Goal: Obtain resource: Download file/media

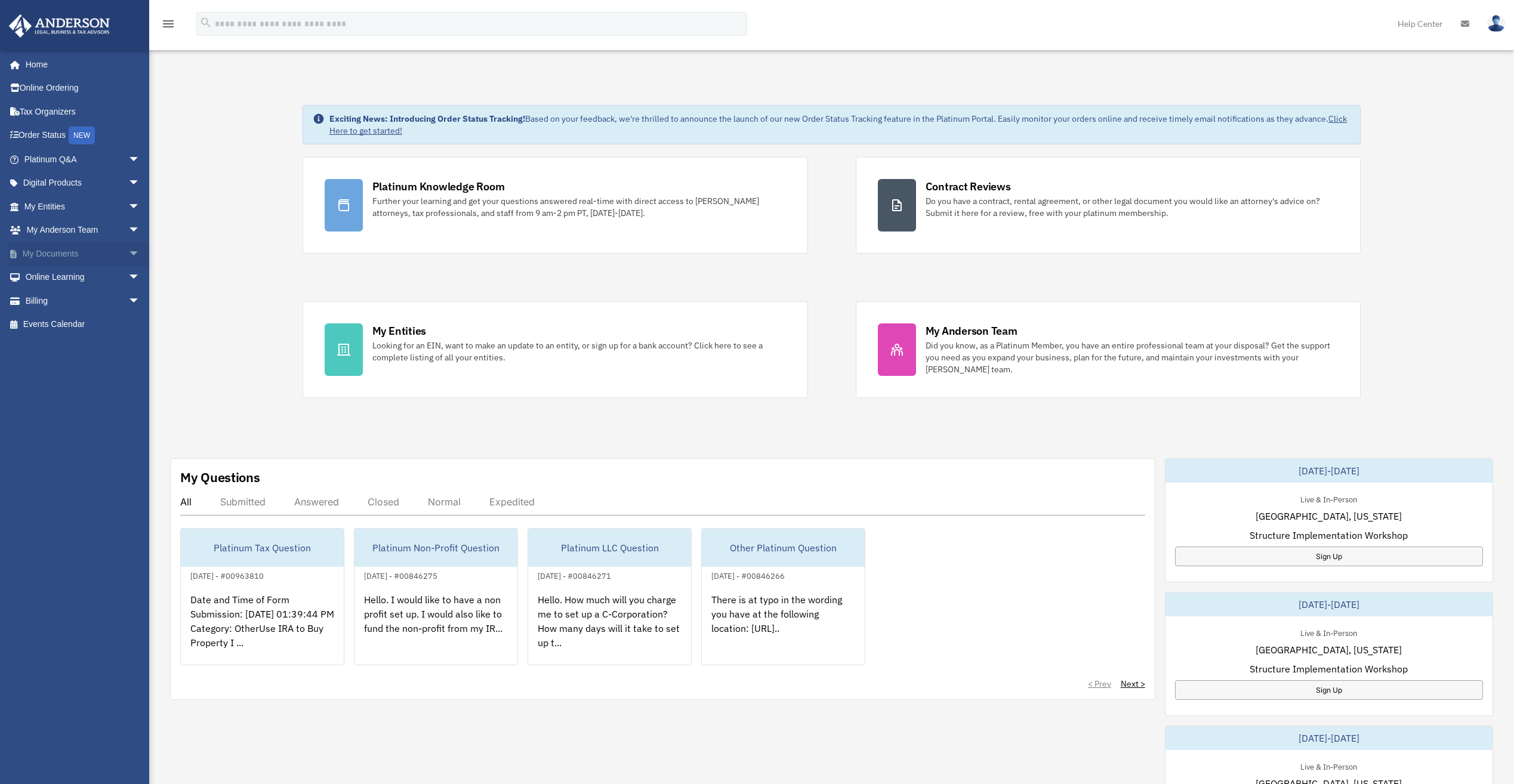
click at [128, 253] on span "arrow_drop_down" at bounding box center [140, 253] width 24 height 25
click at [45, 276] on link "Box" at bounding box center [87, 277] width 141 height 24
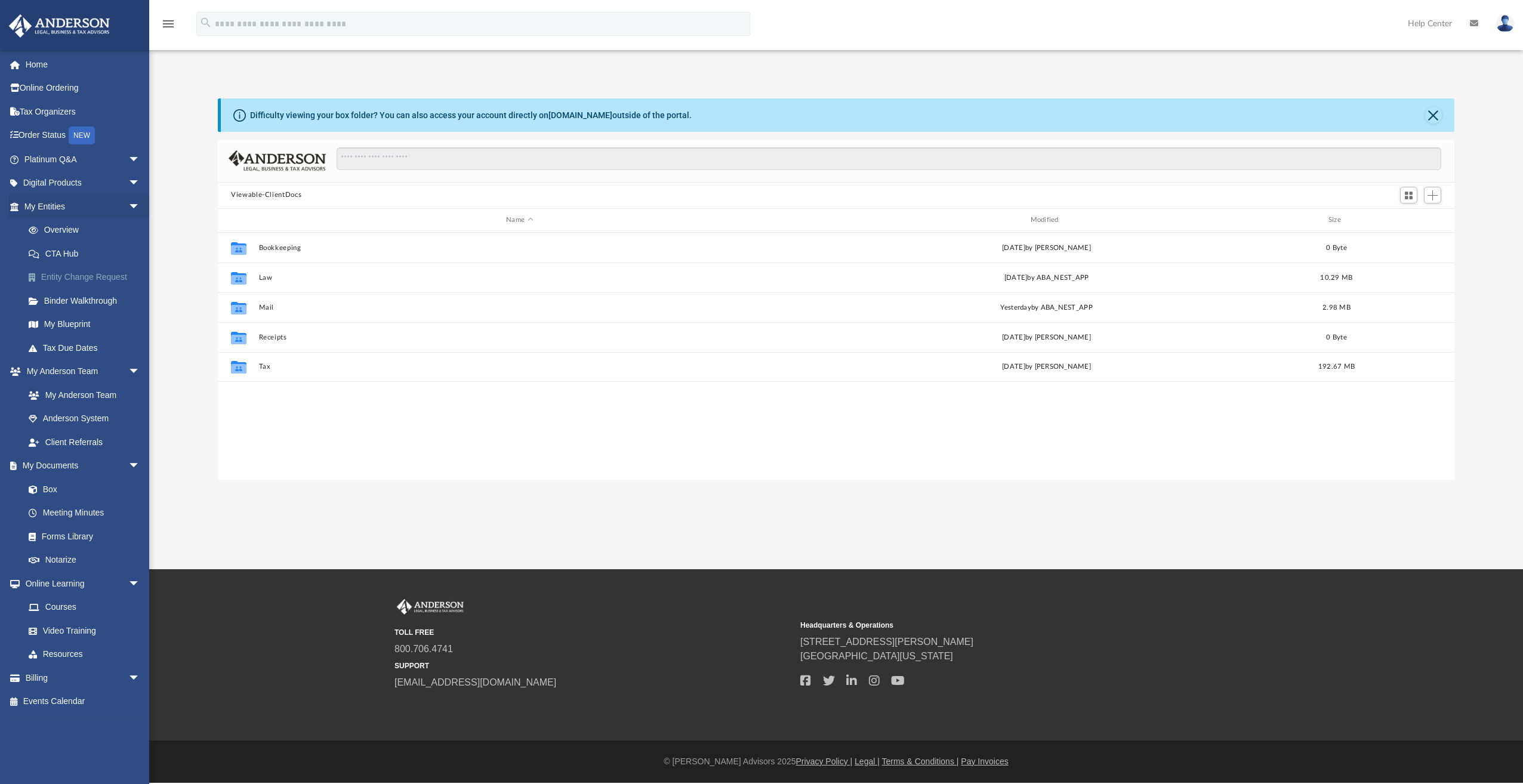
scroll to position [262, 1227]
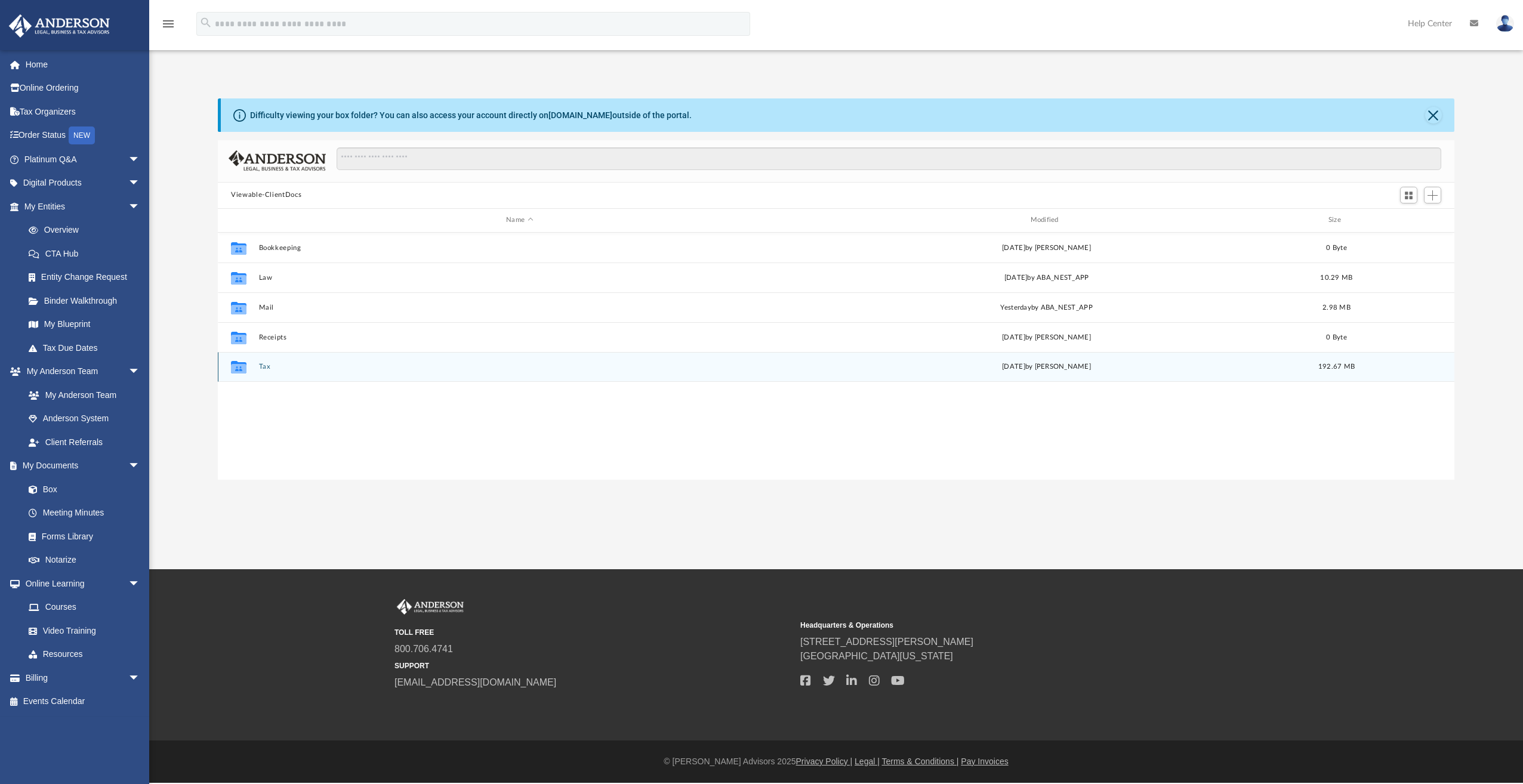
click at [262, 367] on button "Tax" at bounding box center [520, 367] width 521 height 8
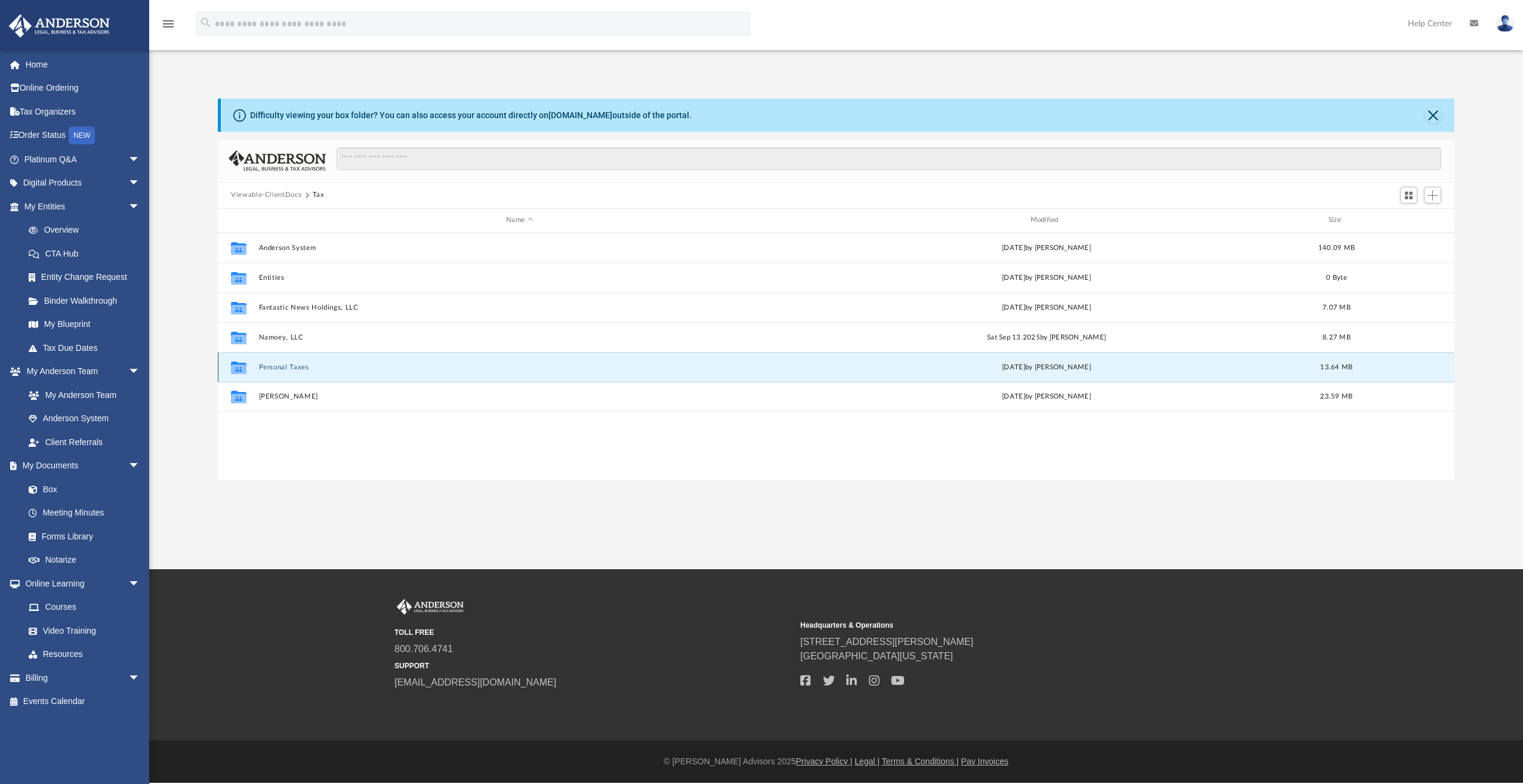
click at [275, 365] on button "Personal Taxes" at bounding box center [520, 368] width 521 height 8
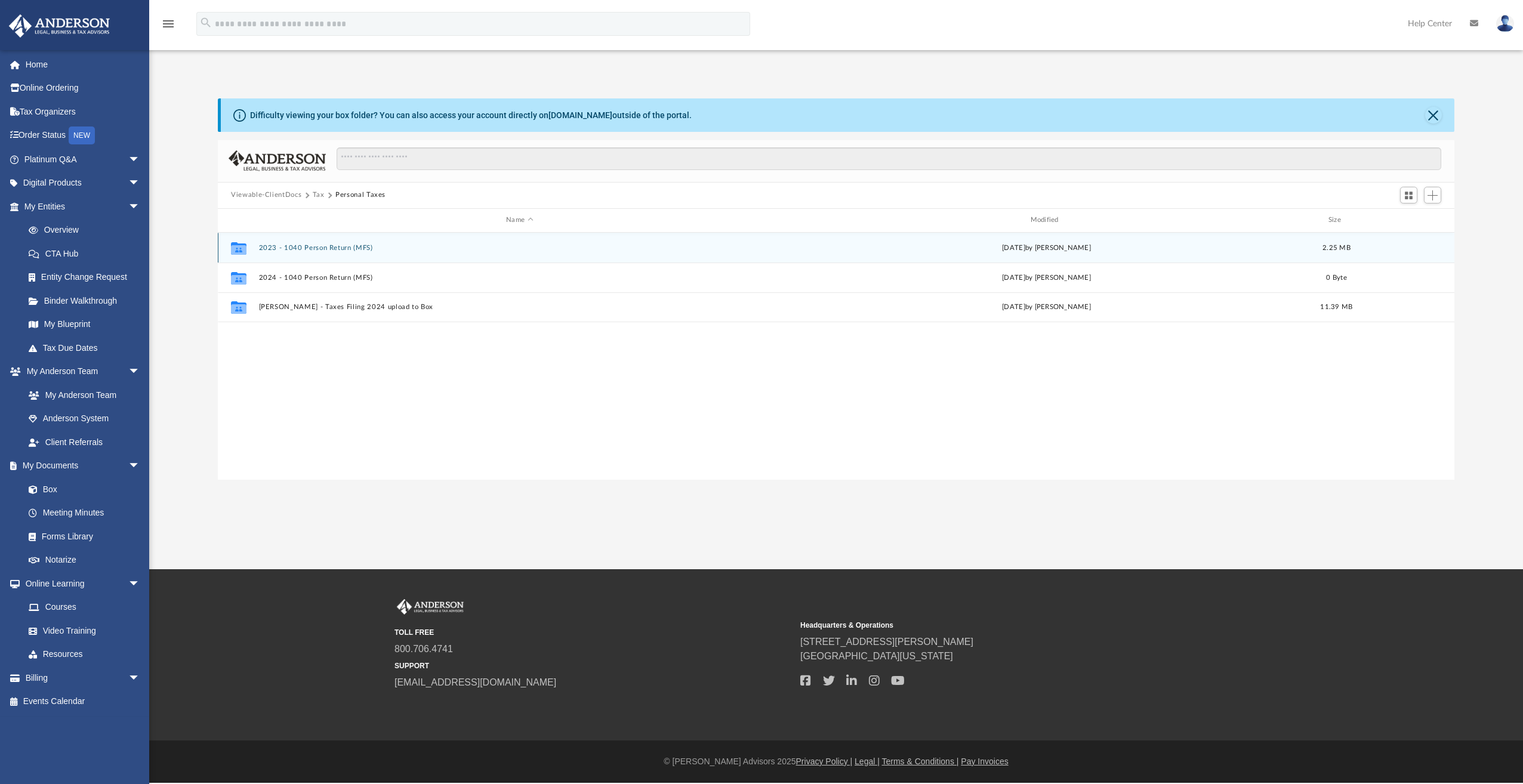
click at [311, 249] on button "2023 - 1040 Person Return (MFS)" at bounding box center [520, 248] width 521 height 8
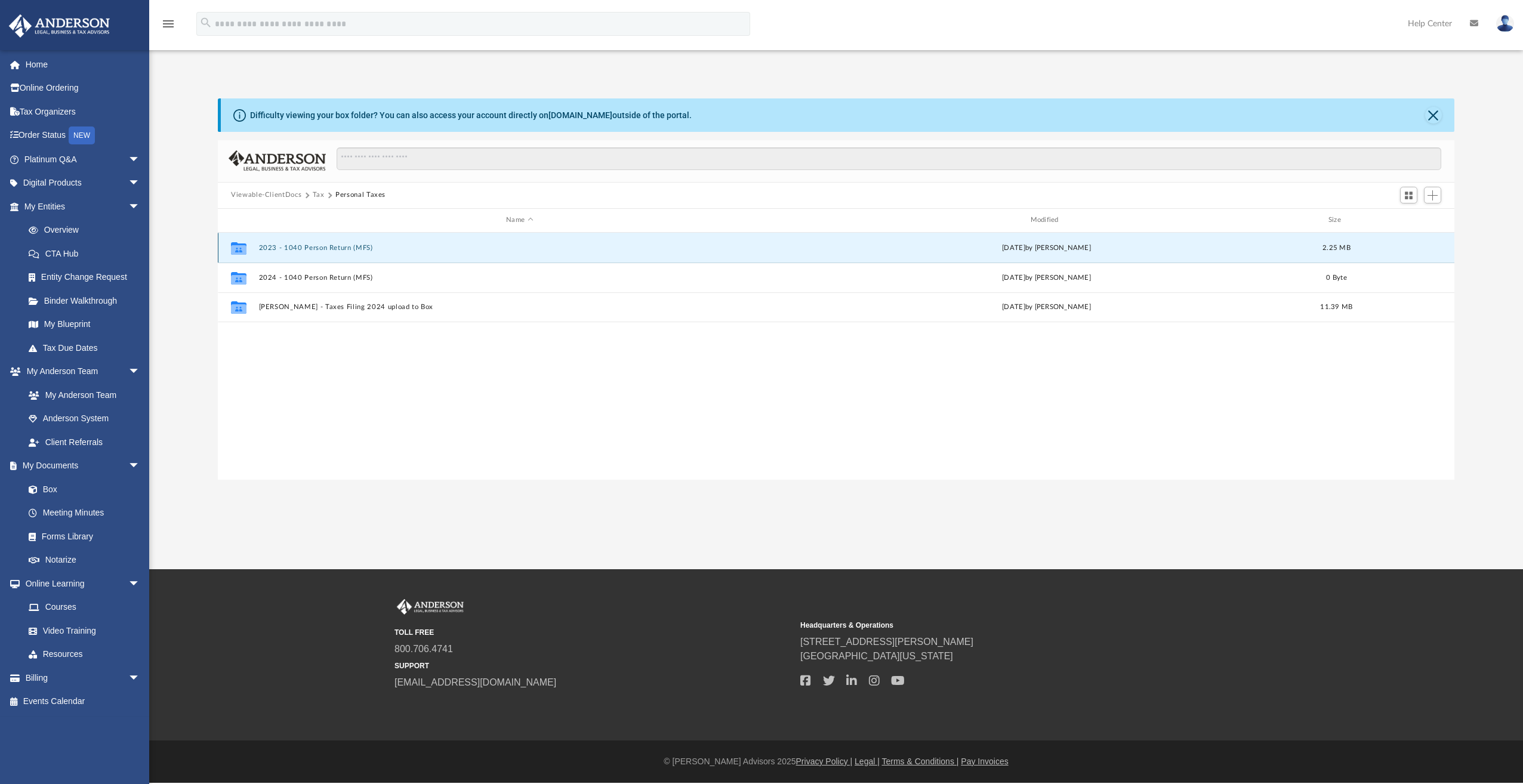
click at [311, 249] on button "2023 - 1040 Person Return (MFS)" at bounding box center [520, 248] width 521 height 8
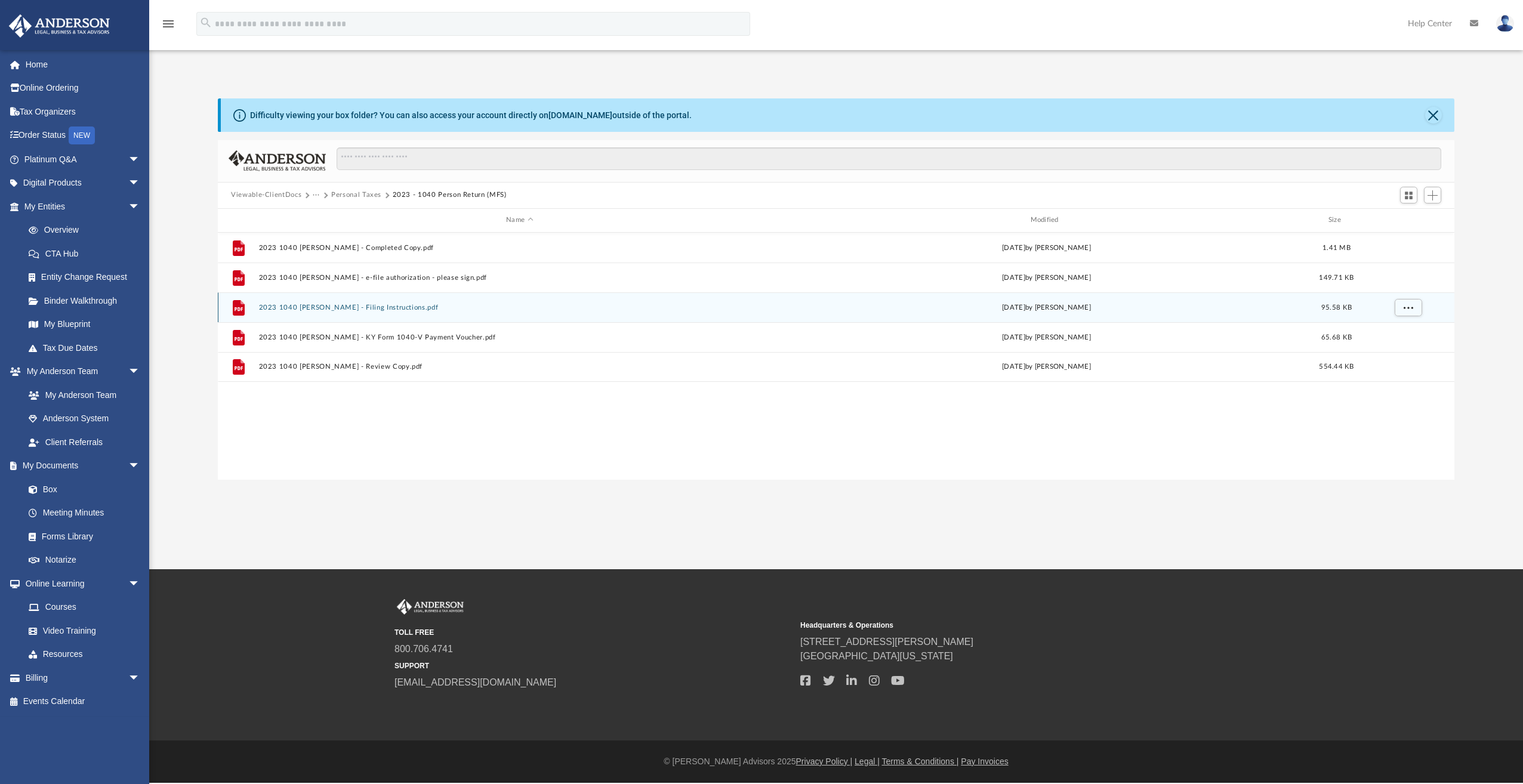
click at [311, 304] on button "2023 1040 [PERSON_NAME] - Filing Instructions.pdf" at bounding box center [520, 308] width 521 height 8
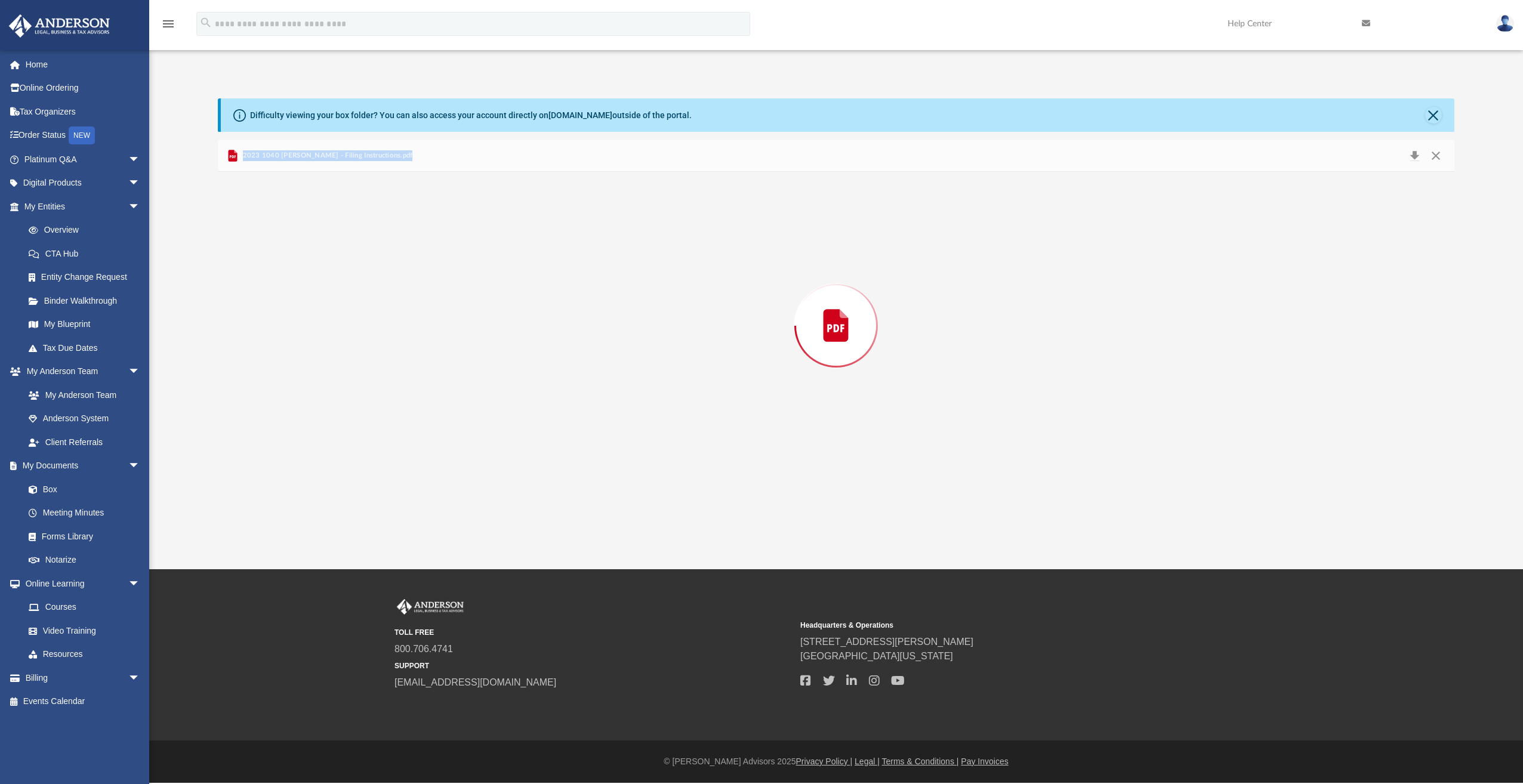
click at [311, 304] on div "Preview" at bounding box center [835, 325] width 1237 height 308
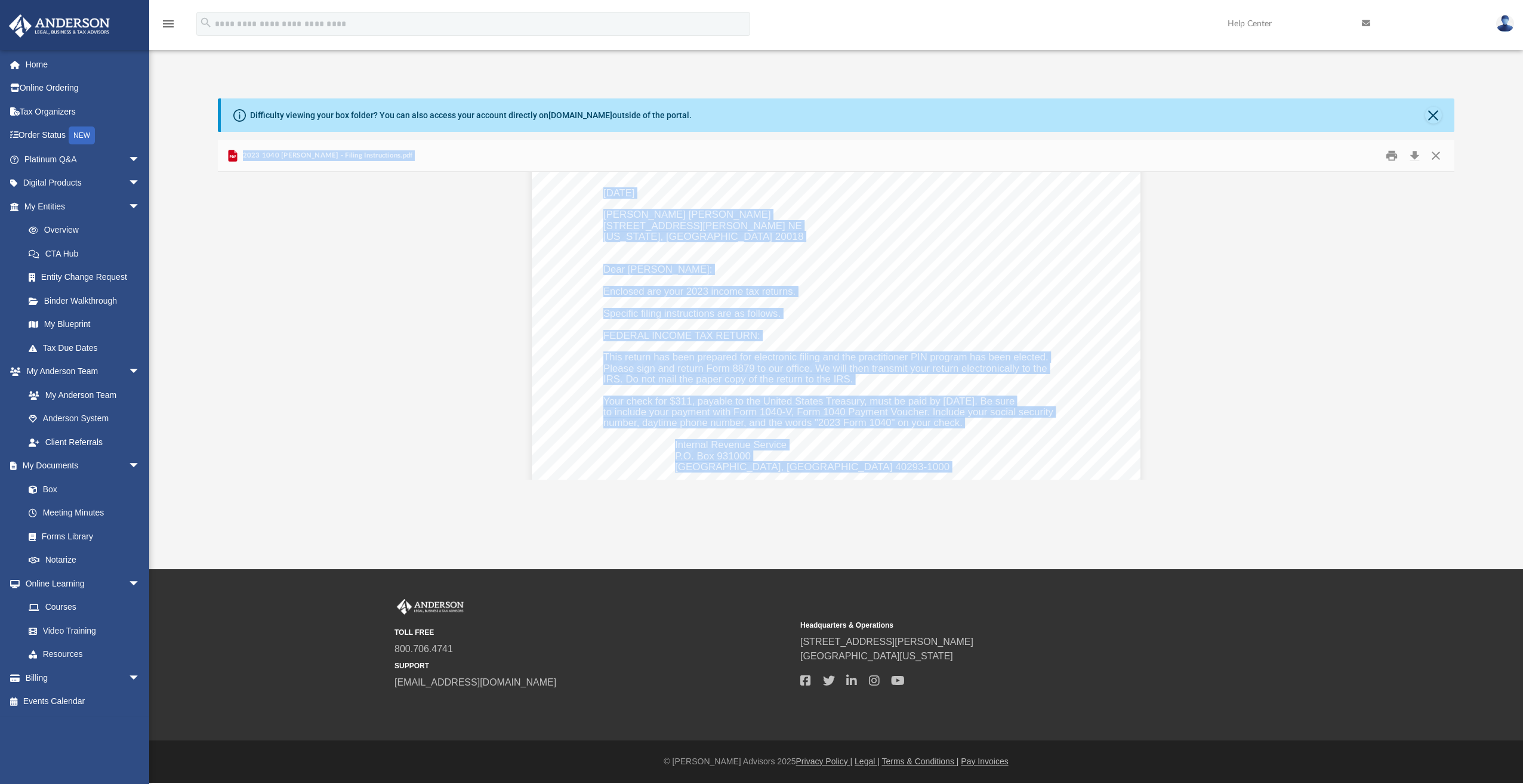
scroll to position [0, 0]
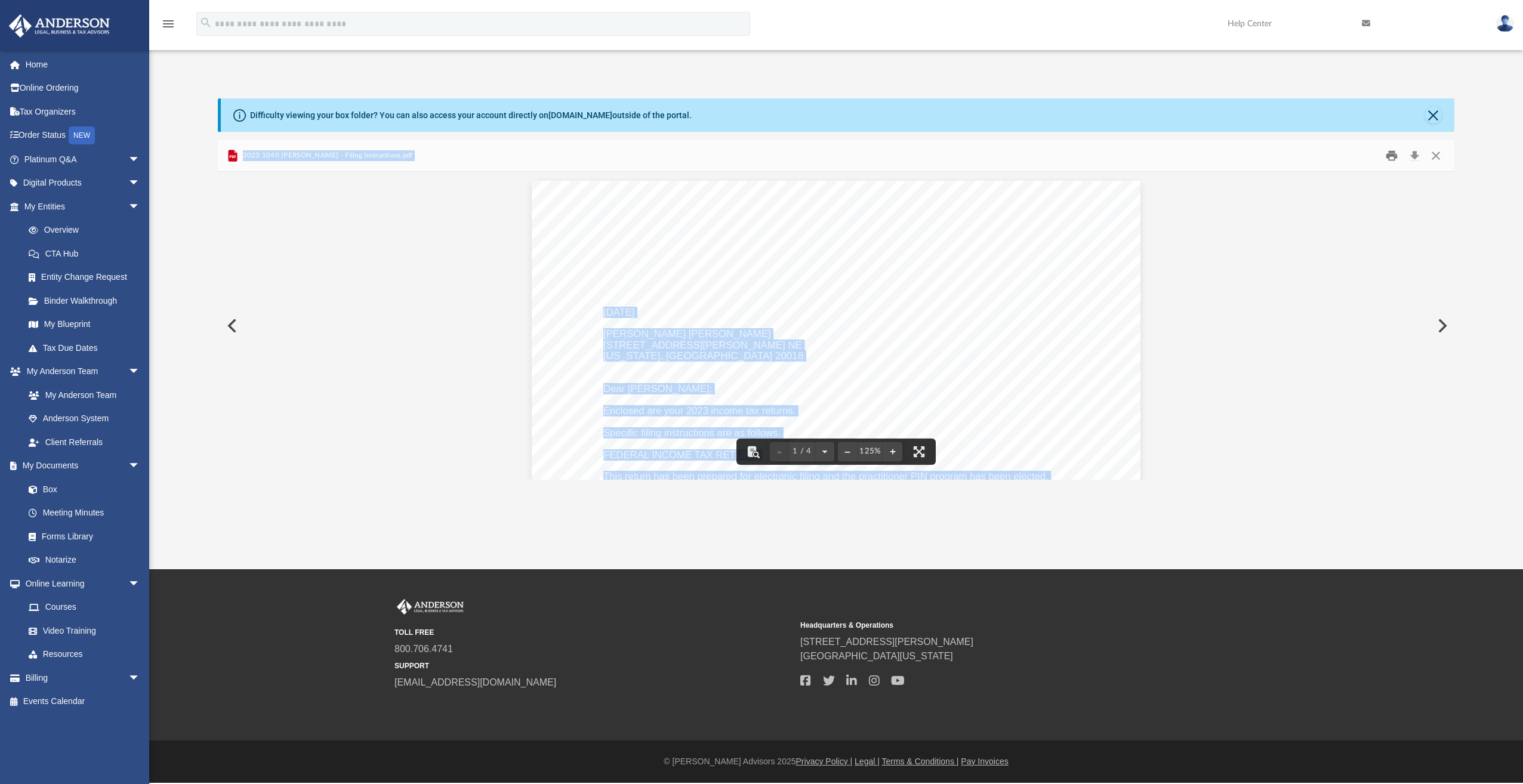
click at [1390, 156] on button "Print" at bounding box center [1393, 155] width 24 height 18
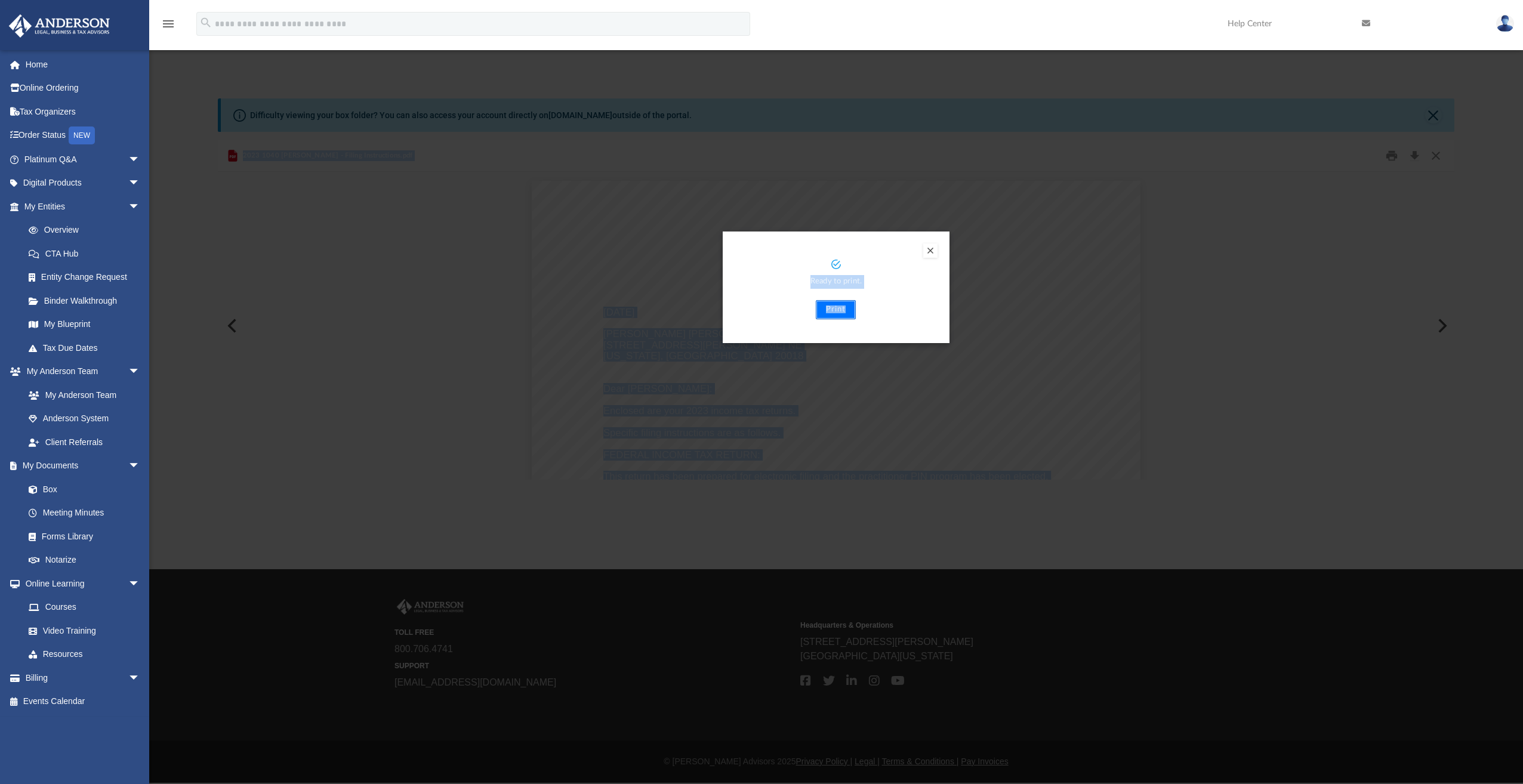
click at [839, 312] on button "Print" at bounding box center [835, 309] width 40 height 19
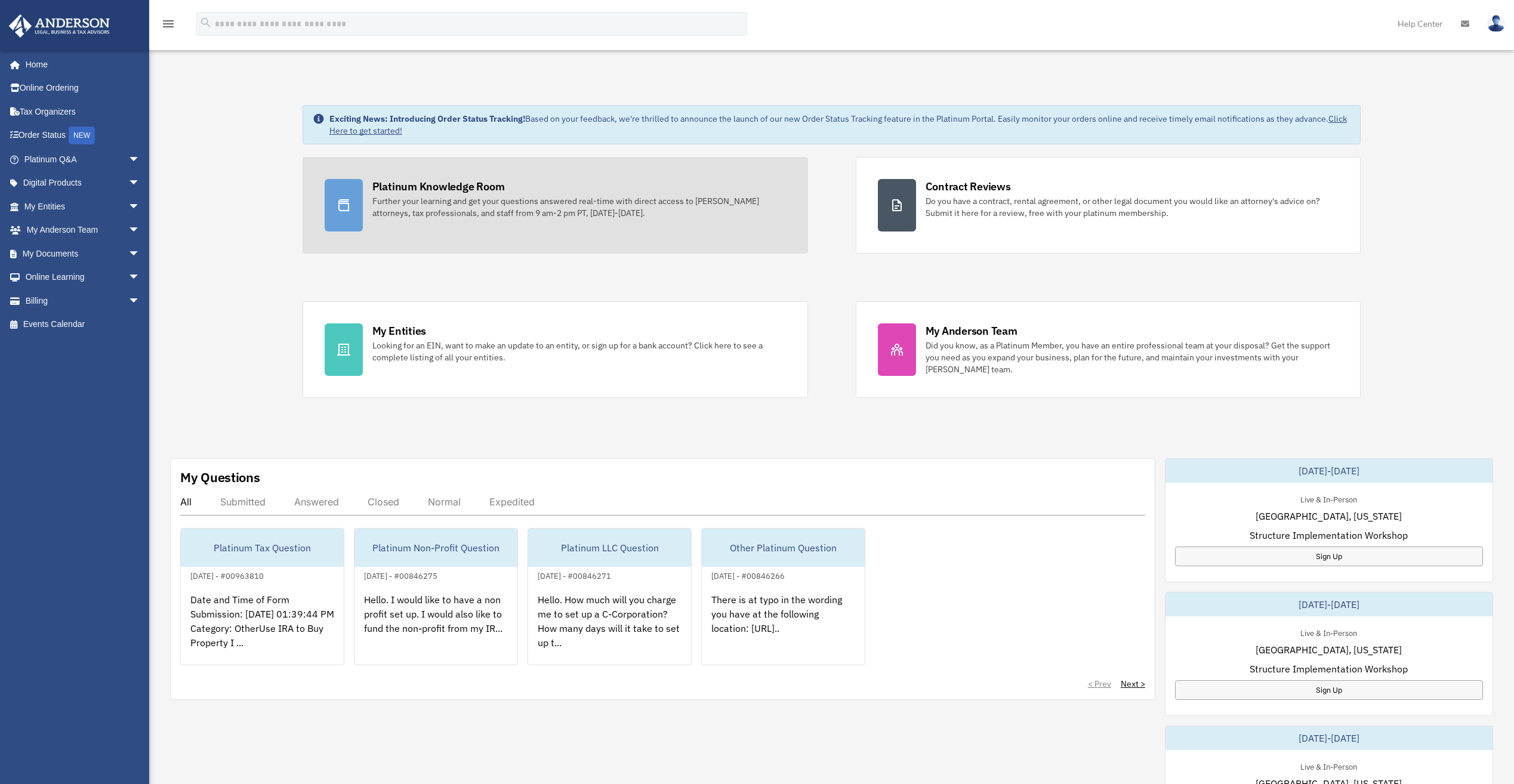
click at [356, 204] on div at bounding box center [344, 205] width 38 height 53
click at [355, 199] on div at bounding box center [344, 205] width 38 height 53
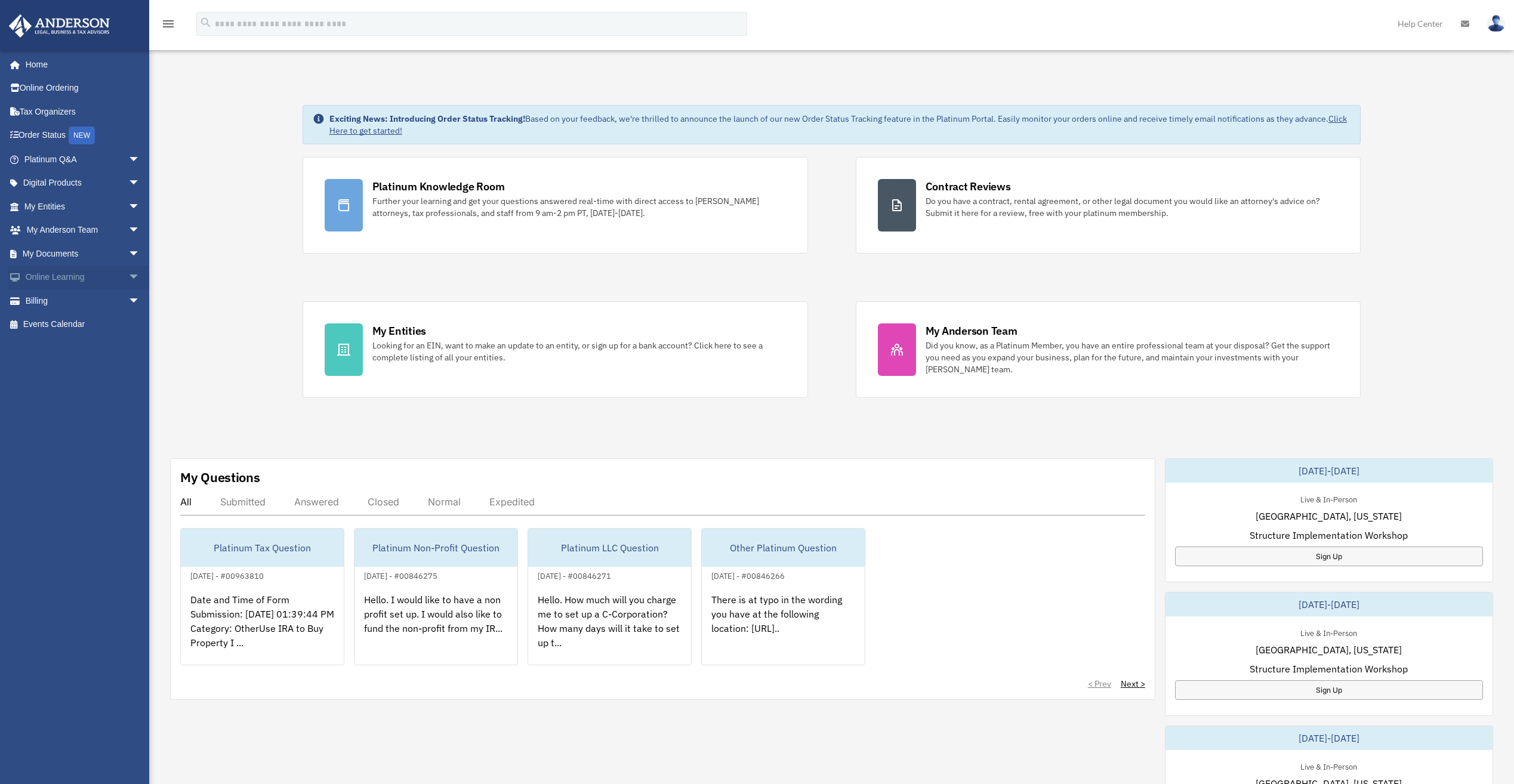
click at [129, 277] on span "arrow_drop_down" at bounding box center [140, 277] width 24 height 25
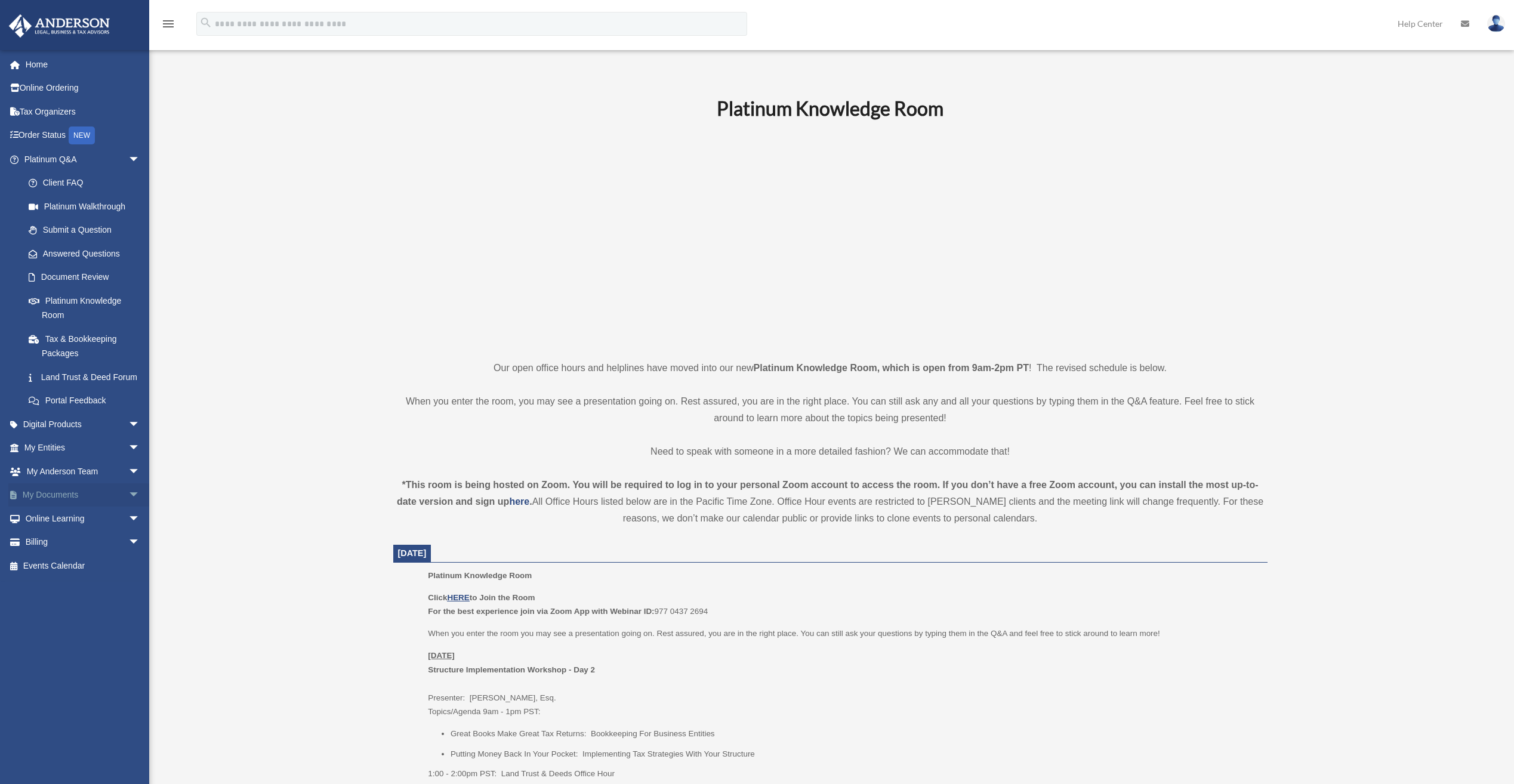
click at [128, 507] on span "arrow_drop_down" at bounding box center [140, 495] width 24 height 25
click at [50, 531] on link "Box" at bounding box center [87, 519] width 141 height 24
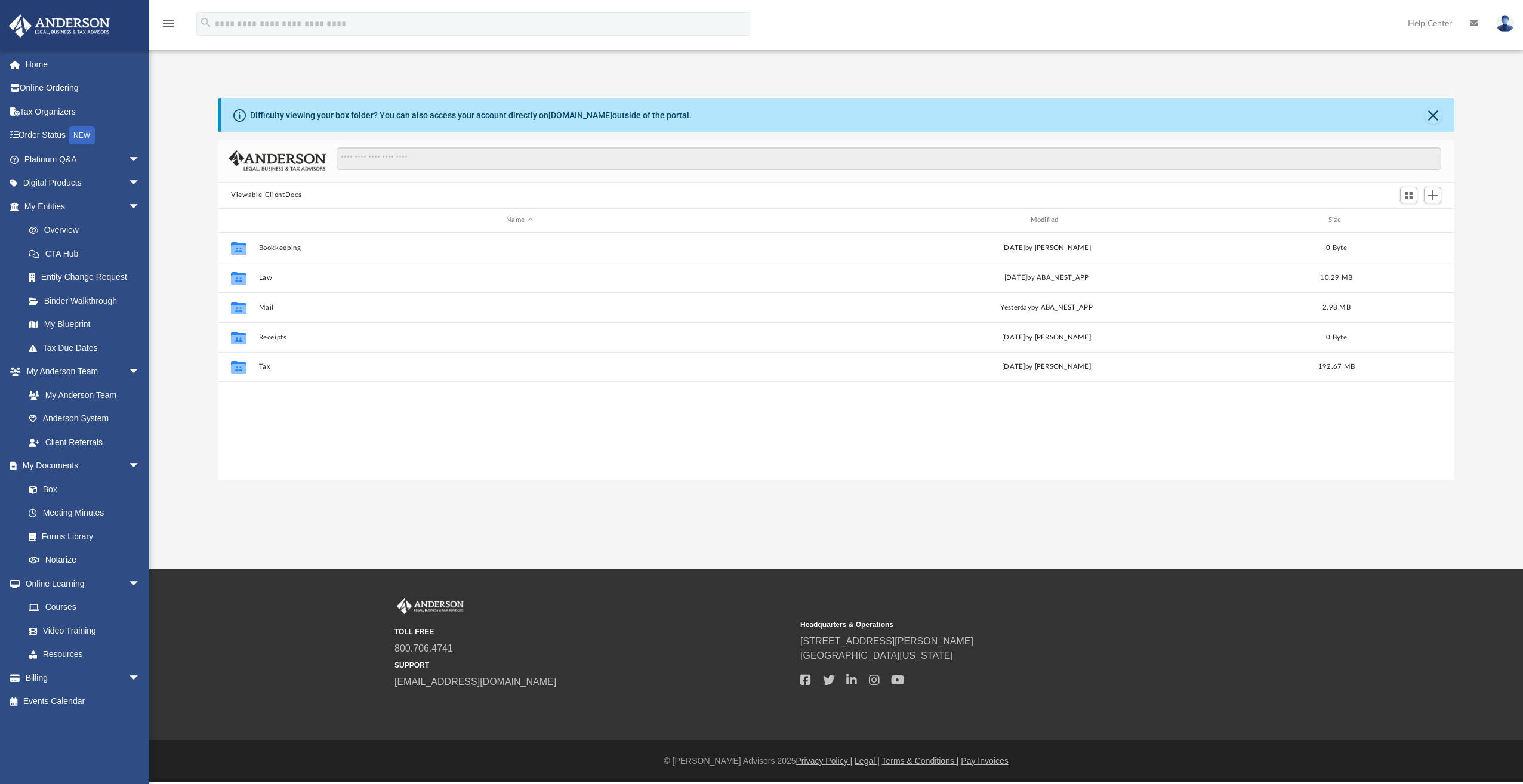
scroll to position [262, 1227]
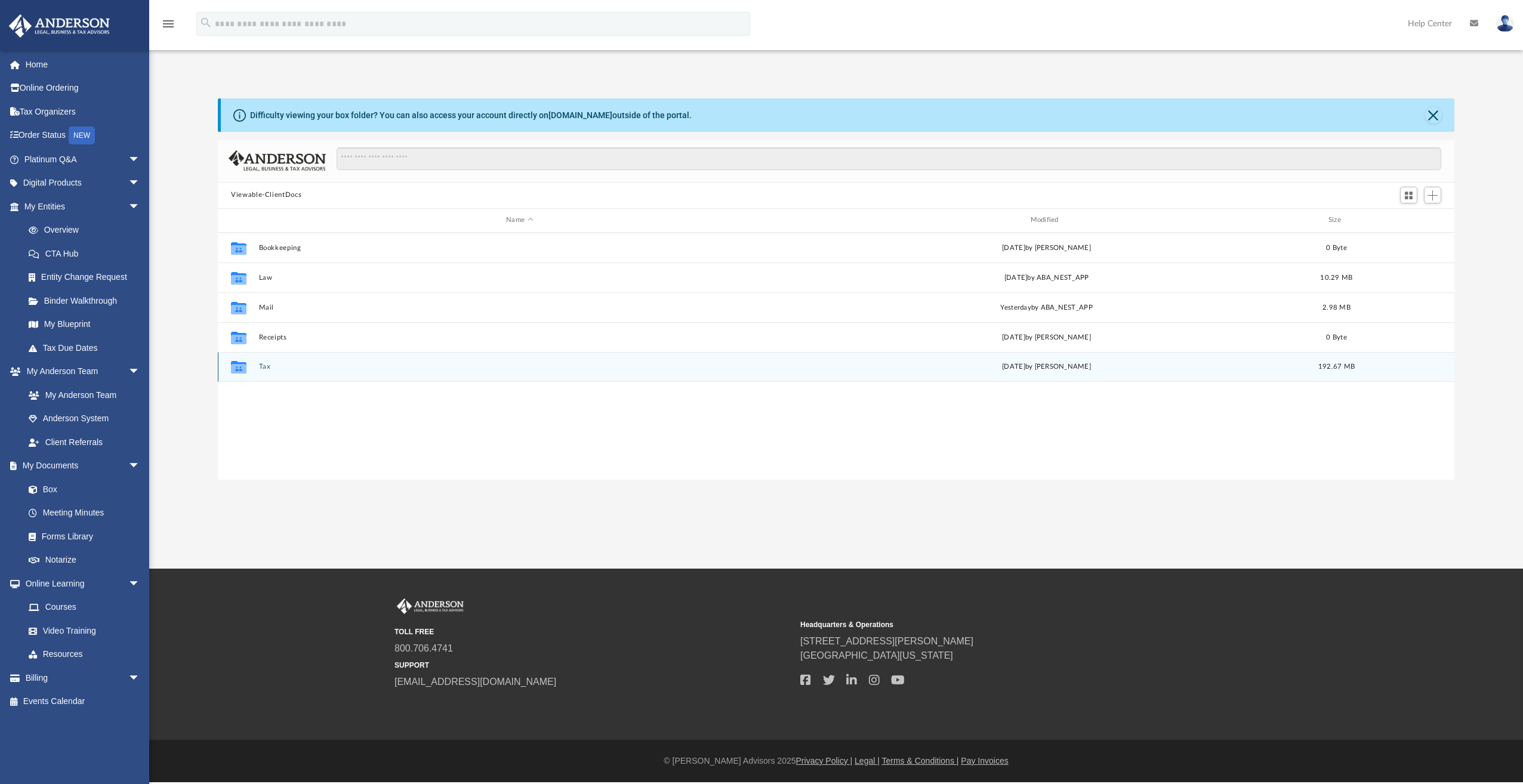
click at [259, 364] on button "Tax" at bounding box center [520, 367] width 521 height 8
click at [284, 368] on button "Personal Taxes" at bounding box center [520, 368] width 521 height 8
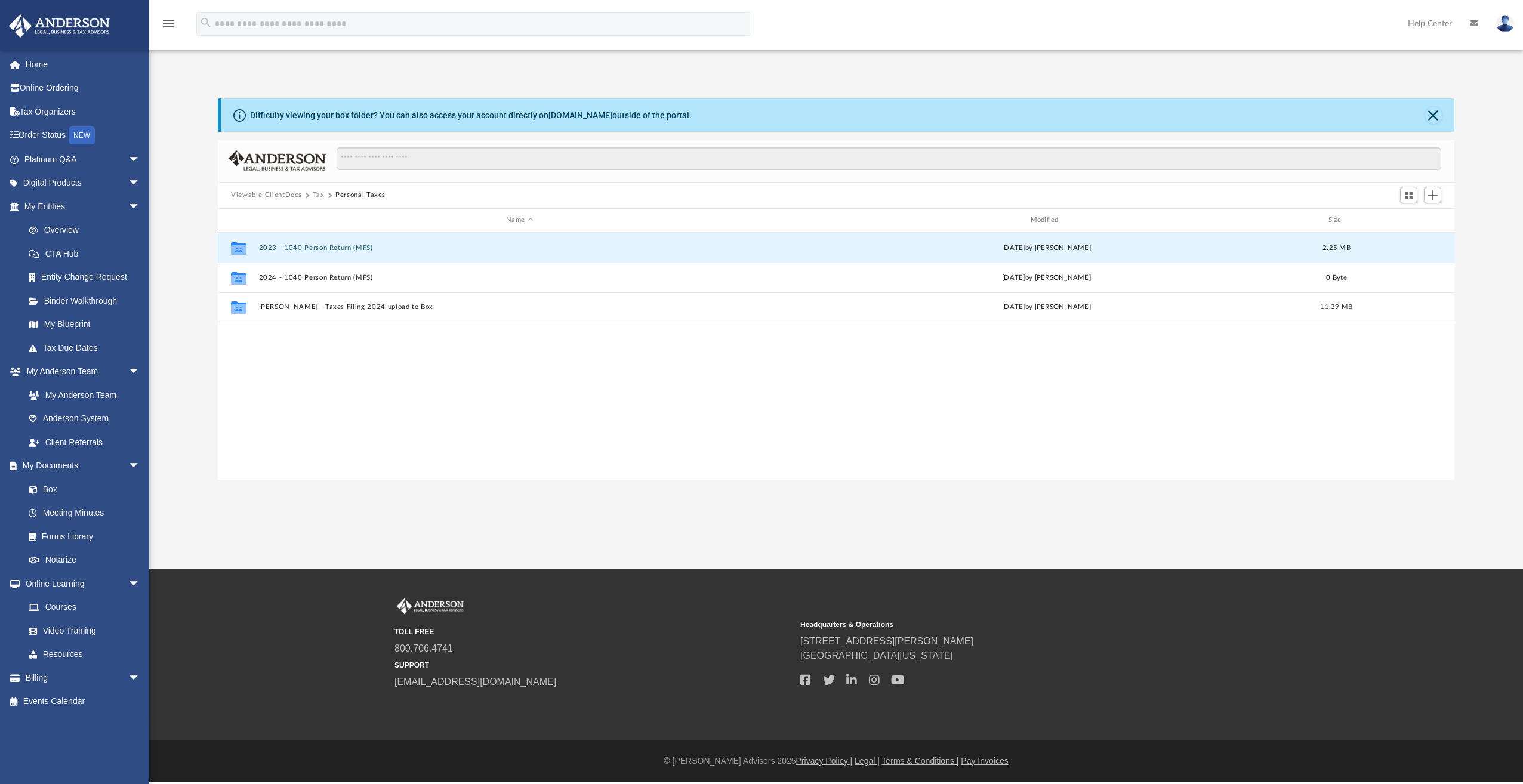
click at [271, 246] on button "2023 - 1040 Person Return (MFS)" at bounding box center [520, 248] width 521 height 8
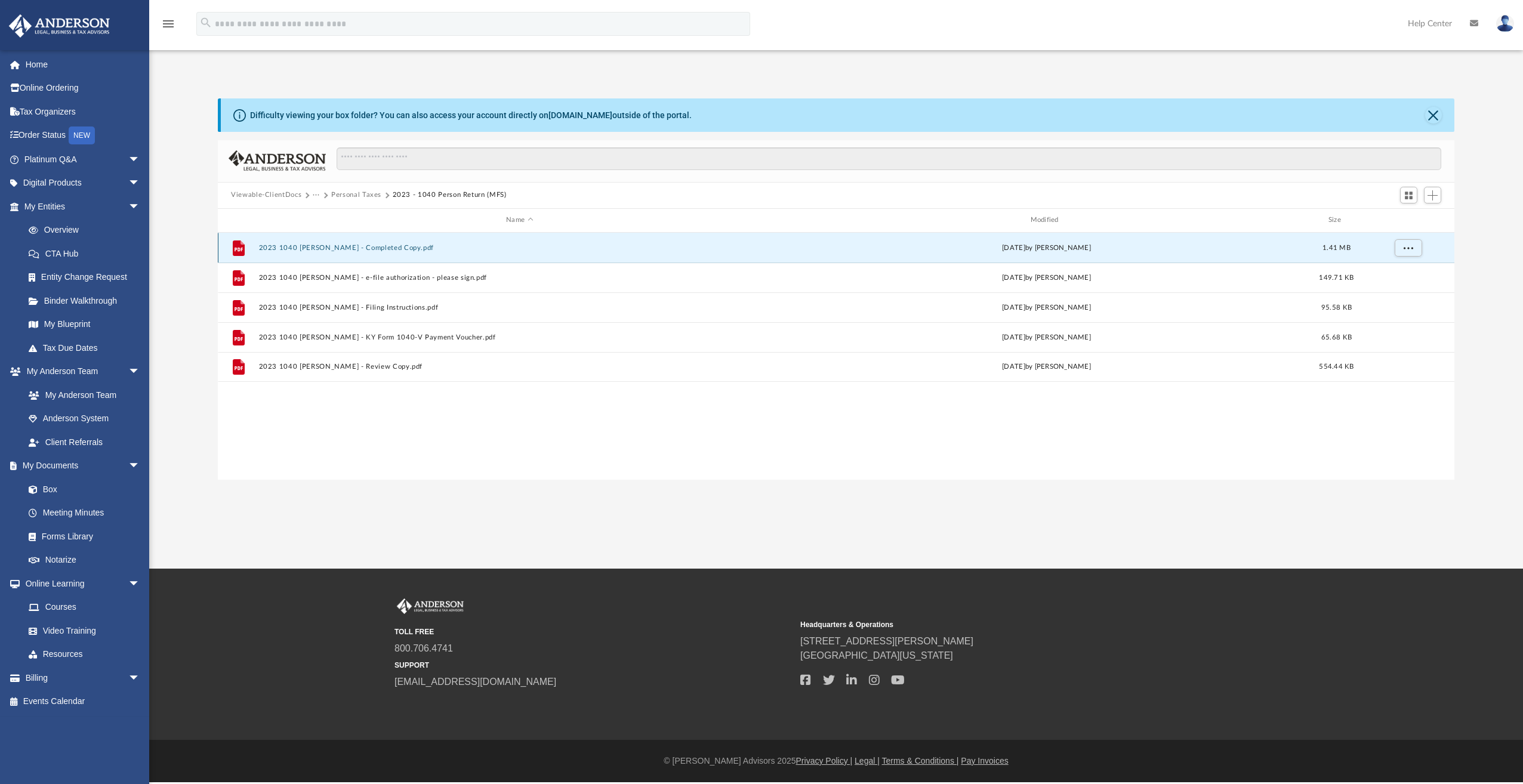
click at [276, 246] on button "2023 1040 [PERSON_NAME] - Completed Copy.pdf" at bounding box center [520, 248] width 521 height 8
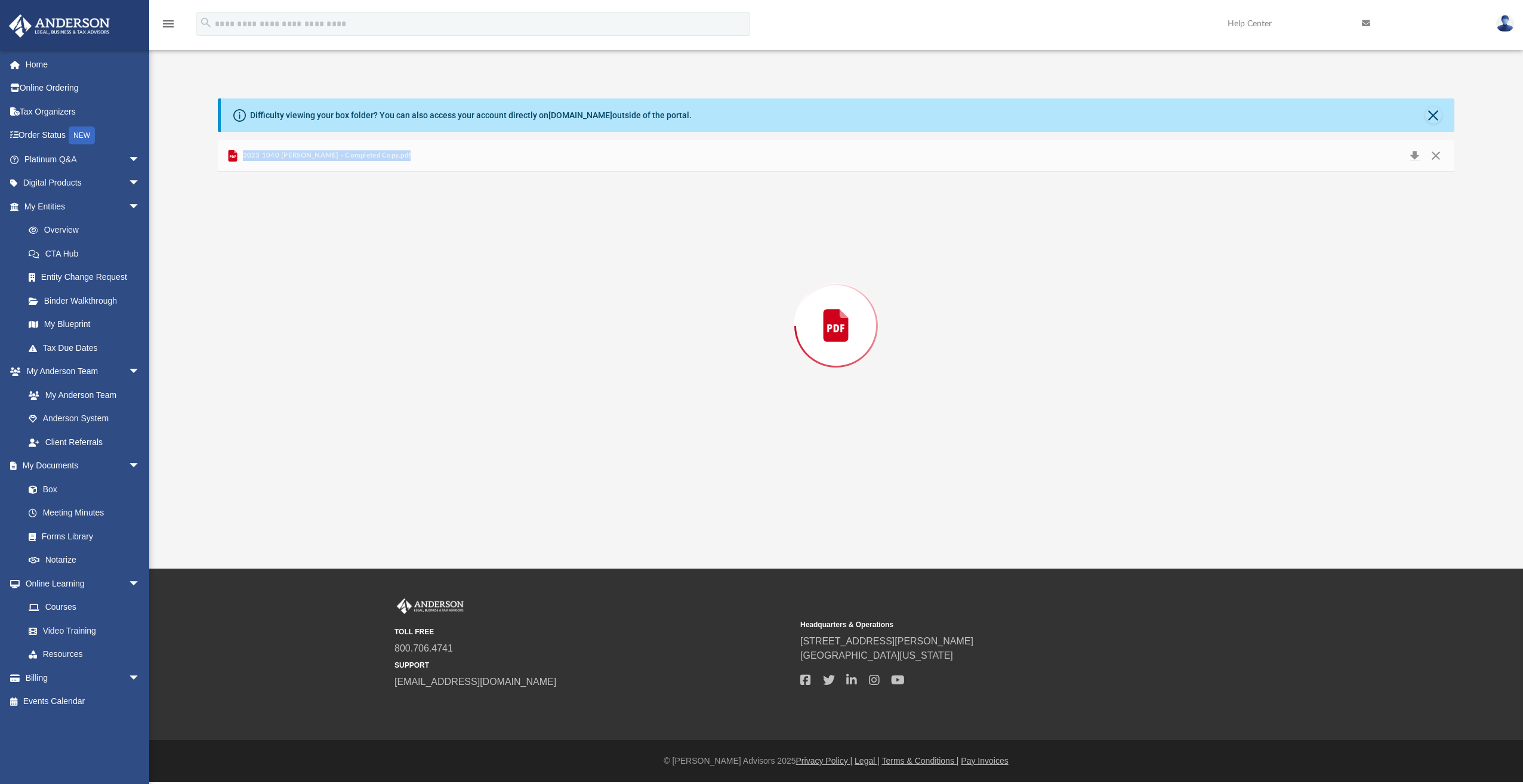
click at [276, 246] on div "Preview" at bounding box center [835, 325] width 1237 height 308
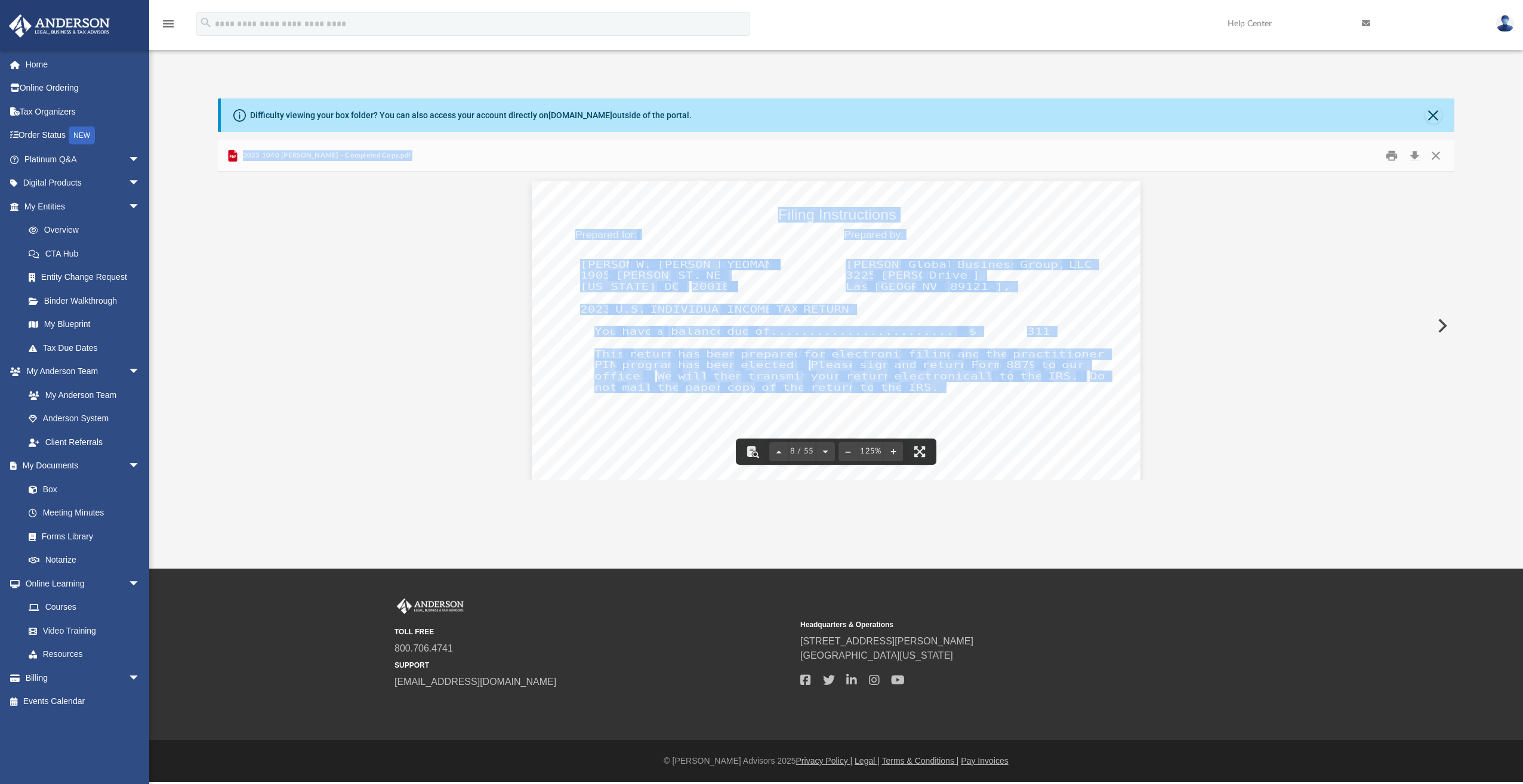
scroll to position [5995, 0]
